Goal: Check status

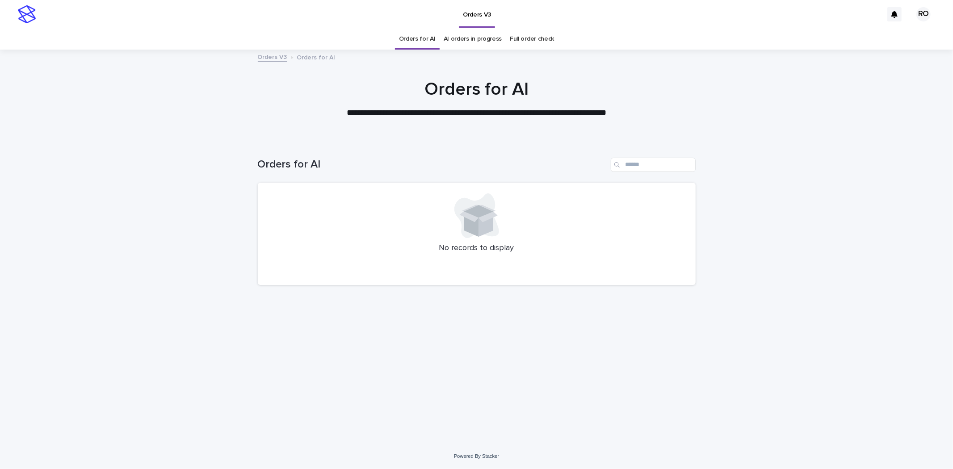
click at [465, 42] on link "AI orders in progress" at bounding box center [473, 39] width 59 height 21
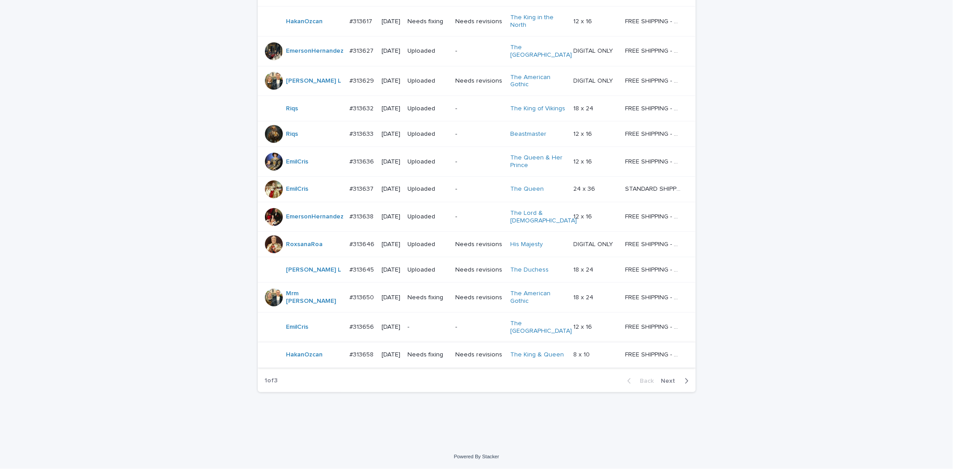
scroll to position [719, 0]
click at [664, 380] on span "Next" at bounding box center [671, 381] width 20 height 6
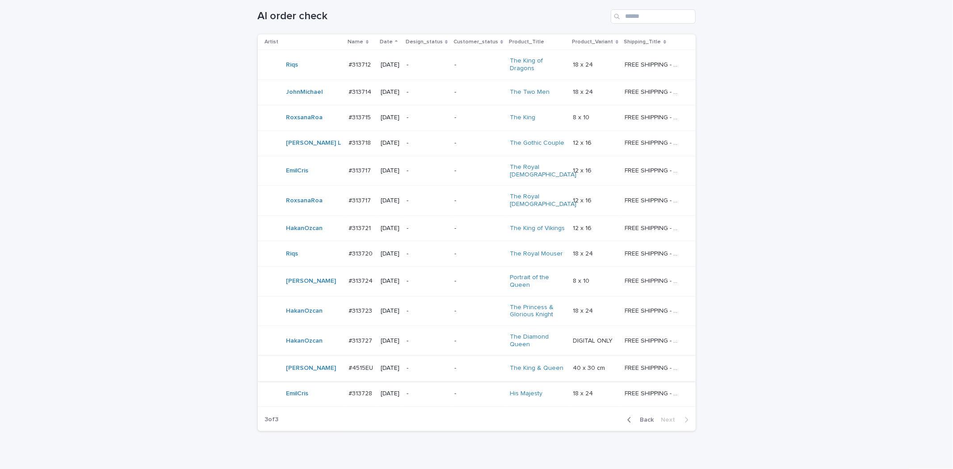
scroll to position [149, 0]
click at [641, 416] on span "Back" at bounding box center [644, 419] width 19 height 6
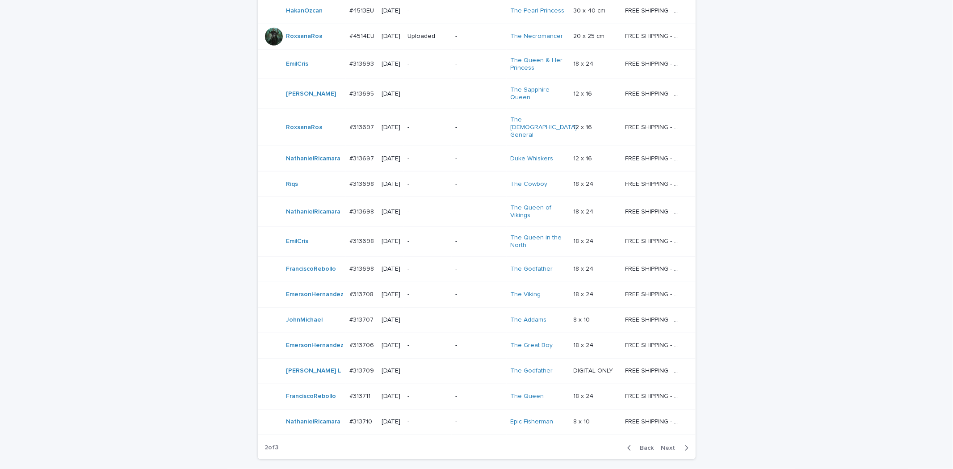
scroll to position [630, 0]
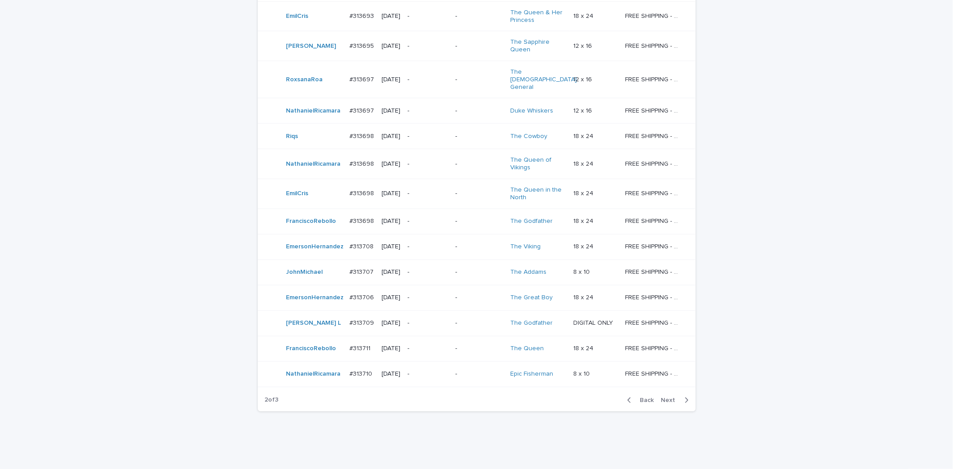
click at [444, 319] on p "-" at bounding box center [427, 323] width 40 height 8
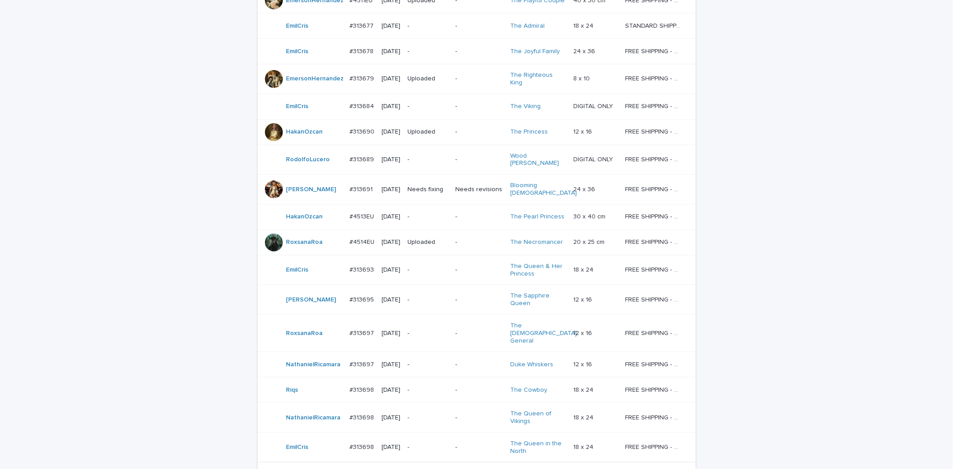
scroll to position [574, 0]
